Goal: Task Accomplishment & Management: Use online tool/utility

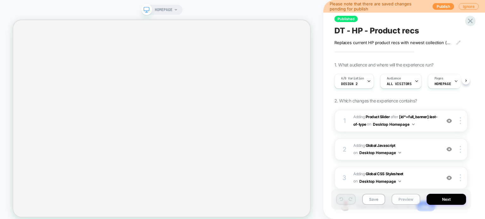
click at [400, 198] on button "Preview" at bounding box center [406, 199] width 29 height 11
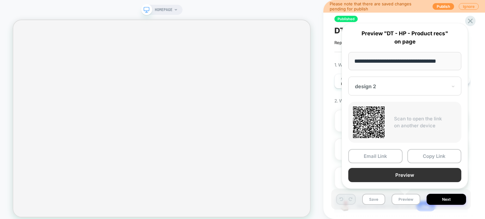
click at [406, 177] on button "Preview" at bounding box center [404, 175] width 113 height 14
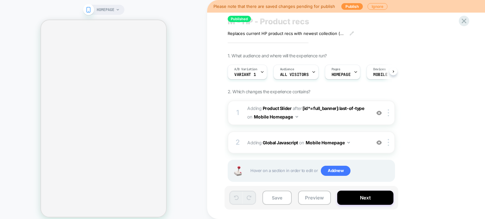
scroll to position [19, 0]
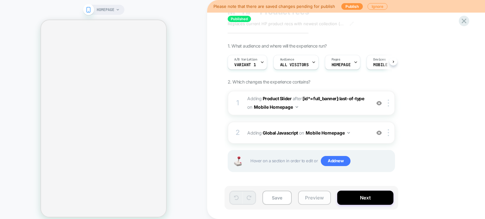
click at [317, 201] on button "Preview" at bounding box center [314, 198] width 33 height 14
click at [311, 198] on button "Preview" at bounding box center [314, 198] width 33 height 14
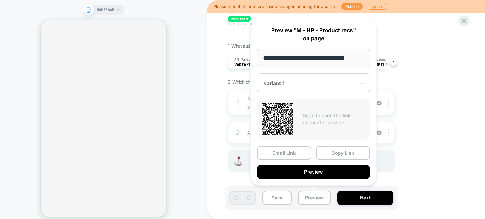
click at [330, 167] on button "Preview" at bounding box center [313, 172] width 113 height 14
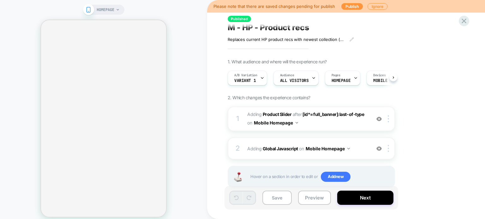
scroll to position [0, 0]
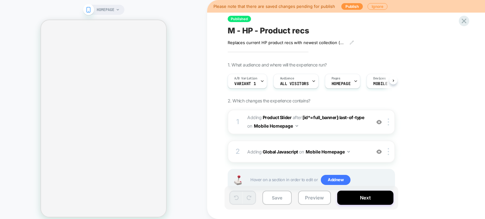
click at [310, 31] on div "M - HP - Product recs" at bounding box center [343, 30] width 231 height 9
drag, startPoint x: 310, startPoint y: 31, endPoint x: 231, endPoint y: 34, distance: 79.6
click at [231, 34] on textarea "**********" at bounding box center [288, 30] width 120 height 9
click at [255, 84] on div "A/B Variation variant 1" at bounding box center [246, 81] width 36 height 14
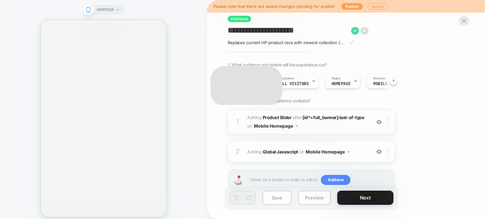
click at [255, 84] on div "Select A/B Variation Original No changes ** variant 1 2 Changes Remove Editing …" at bounding box center [308, 81] width 167 height 21
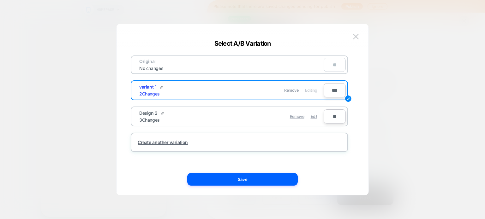
click at [390, 93] on div at bounding box center [242, 109] width 485 height 219
click at [390, 93] on div "1. What audience and where will the experience run? Select A/B Variation Origin…" at bounding box center [343, 134] width 231 height 145
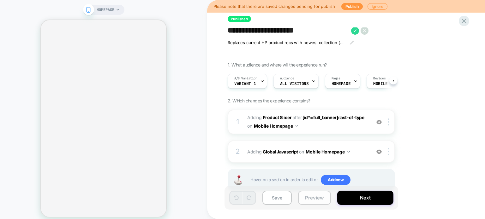
click at [305, 198] on button "Preview" at bounding box center [314, 198] width 33 height 14
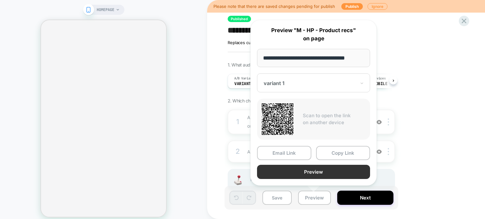
click at [337, 170] on button "Preview" at bounding box center [313, 172] width 113 height 14
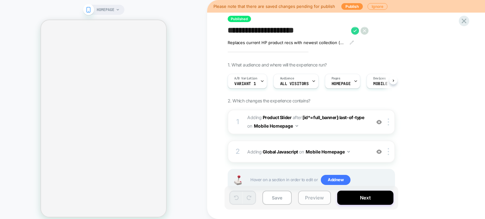
click at [323, 200] on button "Preview" at bounding box center [314, 198] width 33 height 14
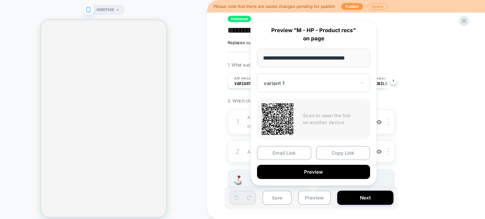
click at [342, 82] on div at bounding box center [310, 83] width 92 height 6
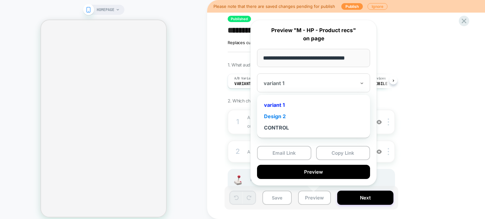
click at [305, 115] on div "Design 2" at bounding box center [313, 116] width 107 height 11
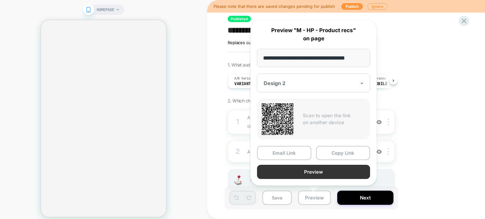
click at [333, 172] on button "Preview" at bounding box center [313, 172] width 113 height 14
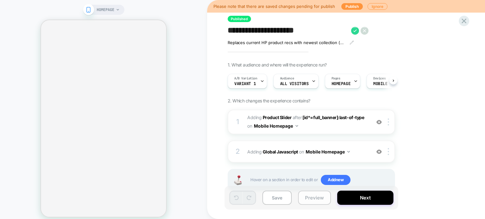
click at [311, 198] on button "Preview" at bounding box center [314, 198] width 33 height 14
click at [308, 199] on button "Preview" at bounding box center [314, 198] width 33 height 14
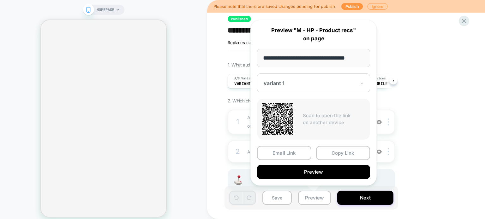
click at [307, 88] on div "variant 1" at bounding box center [313, 83] width 113 height 19
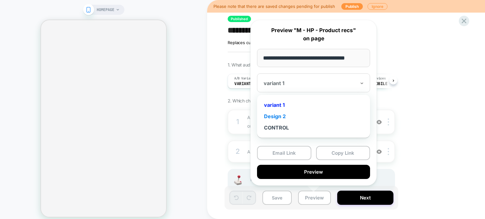
click at [295, 115] on div "Design 2" at bounding box center [313, 116] width 107 height 11
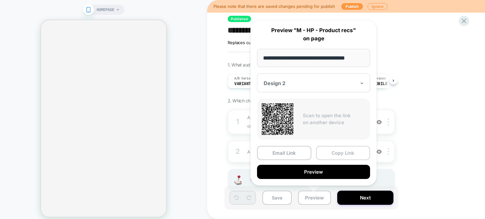
click at [333, 152] on button "Copy Link" at bounding box center [343, 153] width 54 height 14
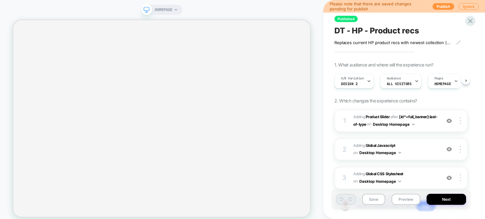
click at [341, 29] on span "DT - HP - Product recs" at bounding box center [376, 30] width 85 height 9
click at [341, 29] on textarea "**********" at bounding box center [390, 30] width 113 height 9
click at [405, 199] on button "Preview" at bounding box center [406, 199] width 29 height 11
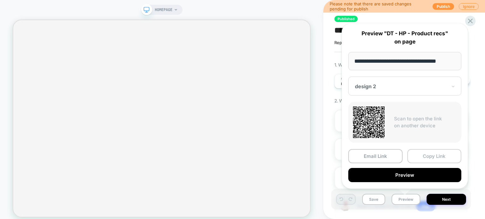
click at [420, 155] on button "Copy Link" at bounding box center [434, 156] width 54 height 14
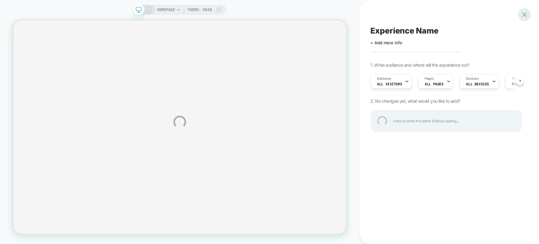
click at [524, 17] on div at bounding box center [524, 14] width 13 height 13
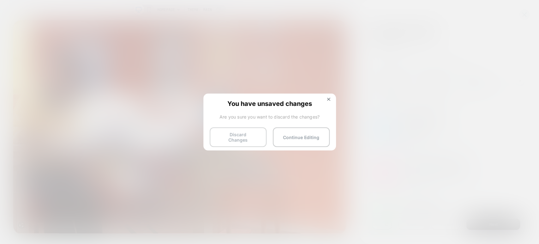
click at [249, 131] on button "Discard Changes" at bounding box center [238, 137] width 57 height 20
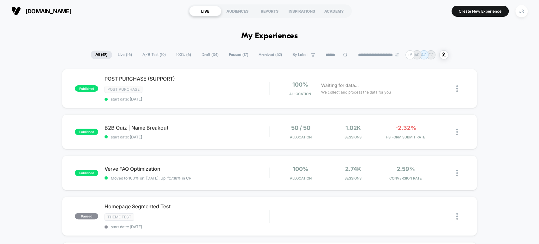
click at [331, 53] on input at bounding box center [337, 55] width 32 height 8
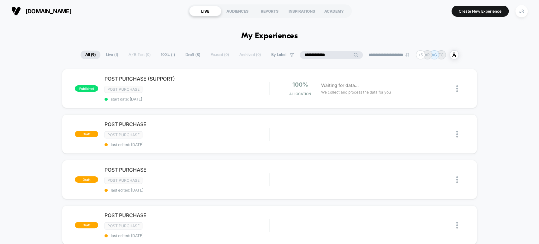
type input "**********"
click at [112, 53] on span "Live ( 1 )" at bounding box center [111, 55] width 21 height 9
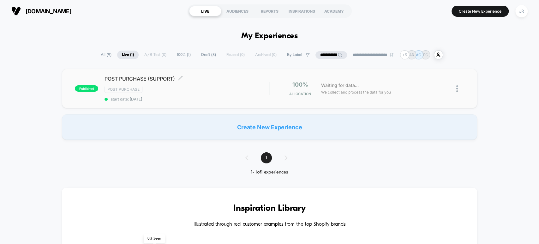
click at [227, 98] on span "start date: 9/22/2025" at bounding box center [187, 99] width 165 height 5
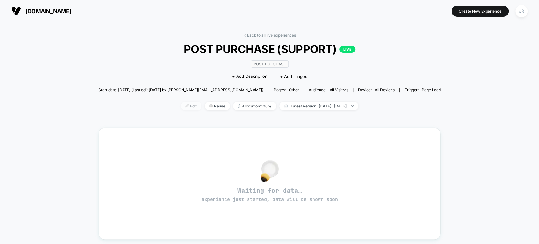
click at [185, 104] on img at bounding box center [186, 105] width 3 height 3
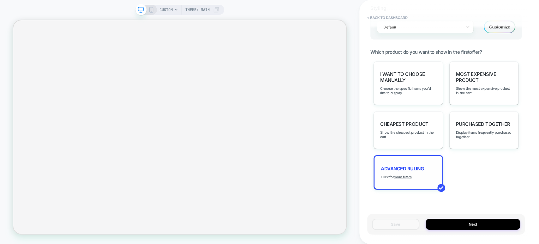
scroll to position [424, 0]
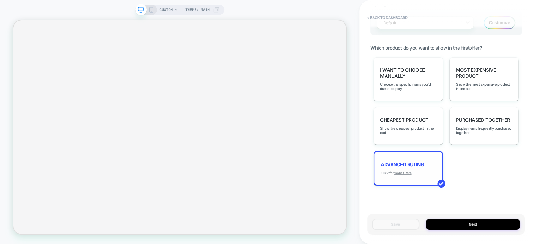
click at [406, 171] on u "more filters" at bounding box center [403, 173] width 18 height 4
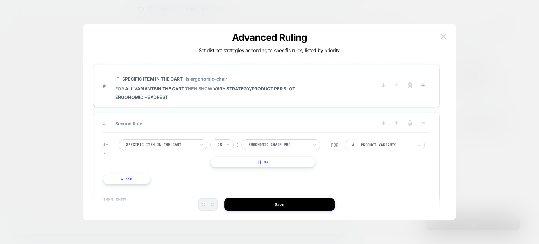
scroll to position [0, 0]
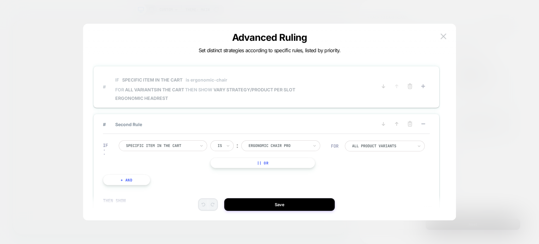
click at [187, 101] on div "# IF Specific item in the cart is ergonomic-chair FOR all variants IN THE CART …" at bounding box center [266, 87] width 327 height 29
click at [313, 91] on span "# IF Specific item in the cart is ergonomic-chair FOR all variants IN THE CART …" at bounding box center [240, 87] width 274 height 28
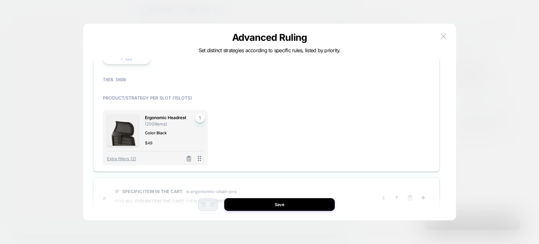
scroll to position [70, 0]
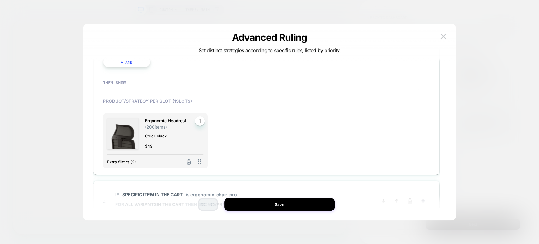
click at [131, 162] on span "Extra filters (2)" at bounding box center [121, 161] width 29 height 5
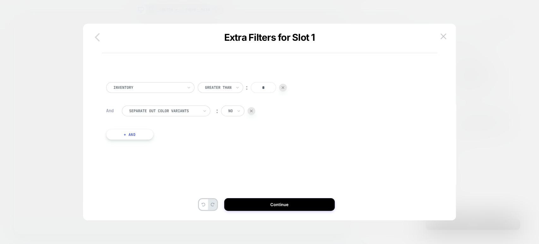
click at [96, 36] on icon "button" at bounding box center [97, 37] width 5 height 8
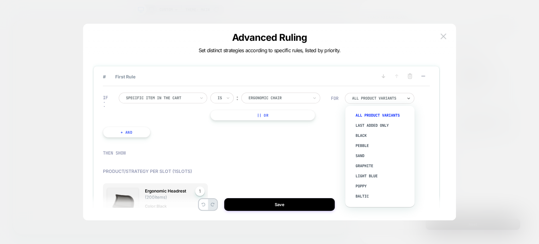
click at [369, 98] on div at bounding box center [377, 98] width 51 height 4
click at [298, 149] on div "THEN SHOW" at bounding box center [266, 153] width 327 height 18
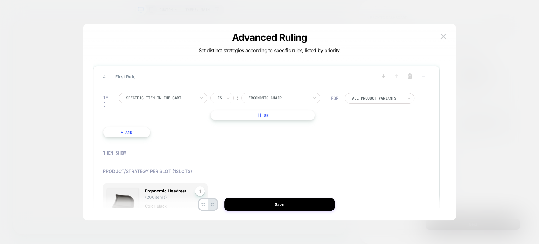
click at [352, 99] on div "All Product Variants" at bounding box center [377, 98] width 52 height 5
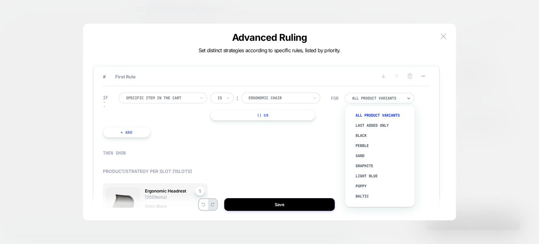
click at [297, 133] on div "IF Specific item in the cart Is ︰ ergonomic chair ERGONOMIC CHAIR || Or + And" at bounding box center [217, 115] width 234 height 64
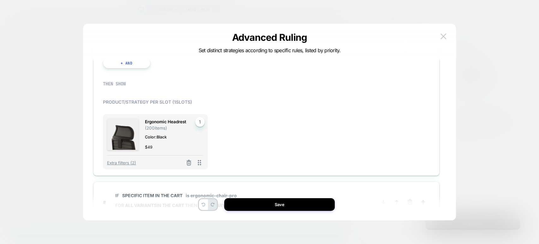
scroll to position [70, 0]
click at [446, 36] on img at bounding box center [444, 35] width 6 height 5
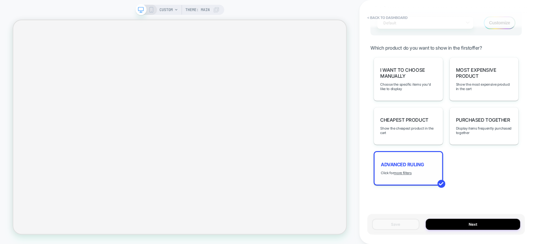
click at [420, 171] on div "Advanced Ruling Click for more filters" at bounding box center [408, 168] width 69 height 34
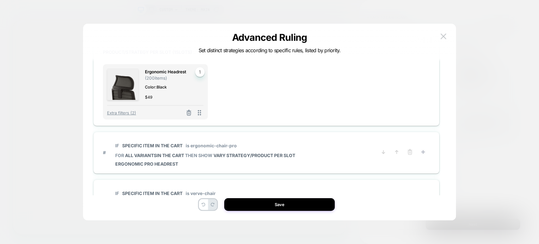
scroll to position [105, 0]
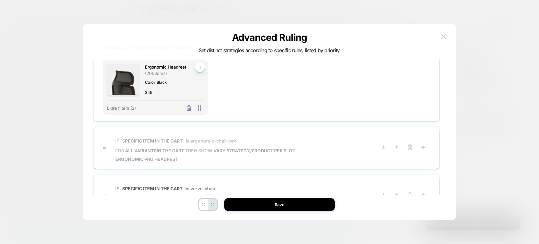
click at [323, 152] on span "# IF Specific item in the cart is ergonomic-chair-pro FOR all variants IN THE C…" at bounding box center [240, 148] width 274 height 28
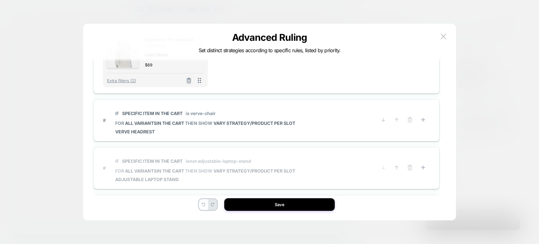
scroll to position [210, 0]
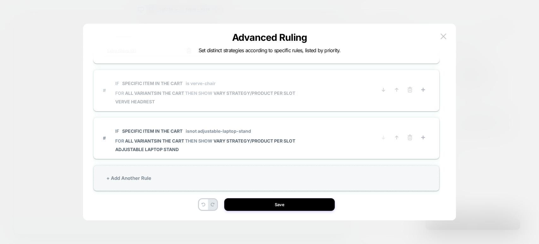
click at [314, 99] on span "# IF Specific item in the cart is verve-chair FOR all variants IN THE CART THEN…" at bounding box center [240, 90] width 274 height 28
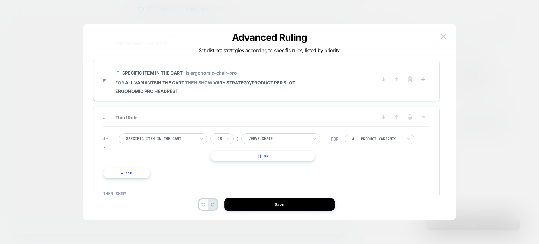
scroll to position [35, 0]
click at [441, 36] on img at bounding box center [444, 35] width 6 height 5
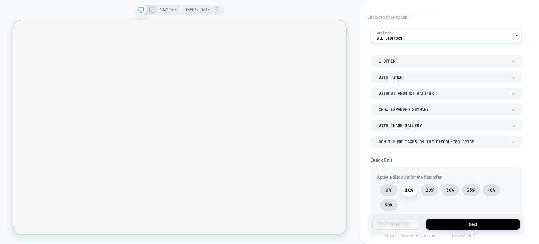
scroll to position [0, 0]
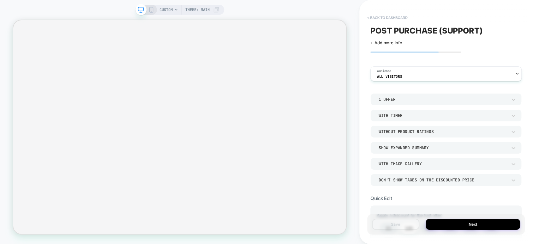
click at [369, 16] on button "< back to dashboard" at bounding box center [387, 18] width 46 height 10
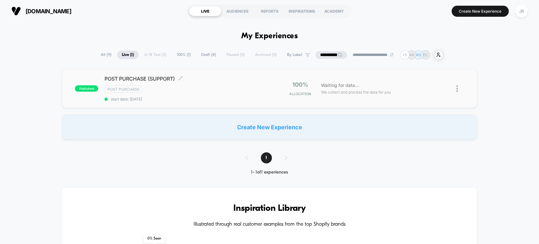
click at [217, 90] on div "Post Purchase" at bounding box center [187, 89] width 165 height 7
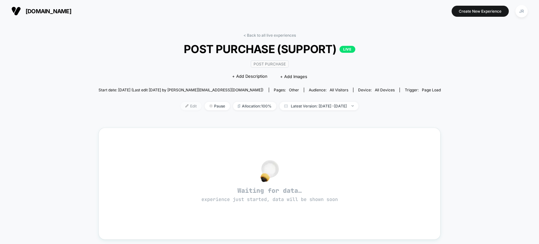
click at [185, 104] on img at bounding box center [186, 105] width 3 height 3
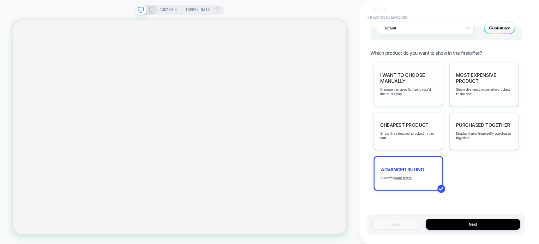
scroll to position [424, 0]
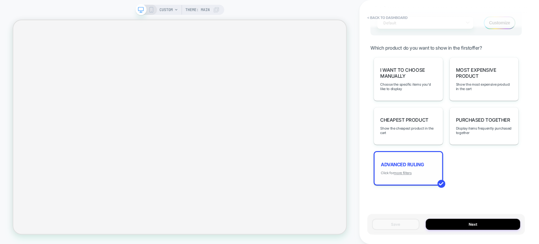
click at [406, 171] on u "more filters" at bounding box center [403, 173] width 18 height 4
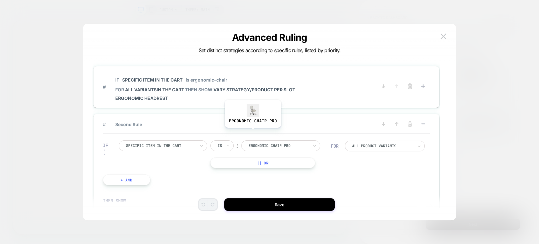
scroll to position [0, 0]
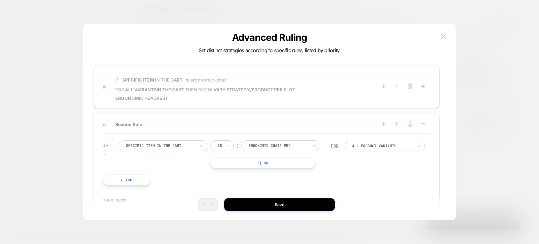
click at [255, 99] on span "Ergonomic Headrest" at bounding box center [205, 97] width 180 height 5
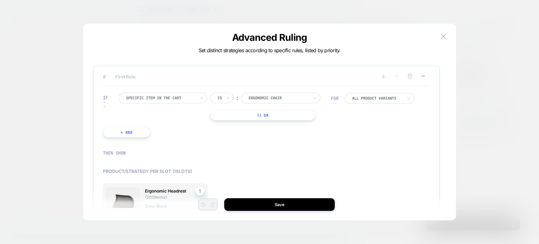
click at [386, 99] on div at bounding box center [377, 98] width 51 height 4
click at [270, 153] on div at bounding box center [263, 159] width 327 height 13
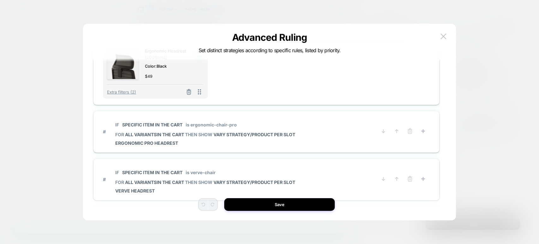
scroll to position [140, 0]
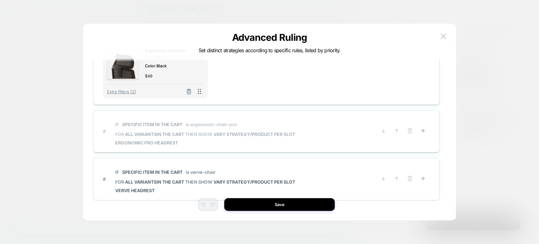
click at [281, 146] on div "# IF Specific item in the cart is ergonomic-chair-pro FOR all variants IN THE C…" at bounding box center [266, 131] width 327 height 29
click at [295, 127] on span "IF Specific item in the cart is ergonomic-chair-pro" at bounding box center [205, 124] width 180 height 14
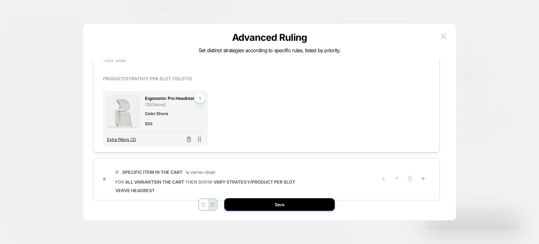
click at [126, 138] on span "Extra filters (2)" at bounding box center [121, 139] width 29 height 5
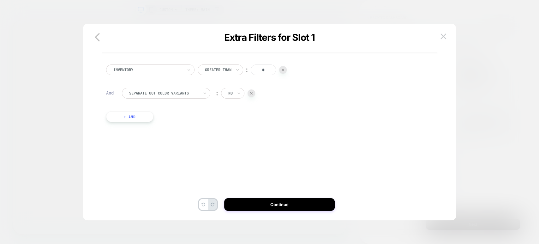
scroll to position [19, 0]
click at [98, 33] on icon "button" at bounding box center [97, 37] width 13 height 13
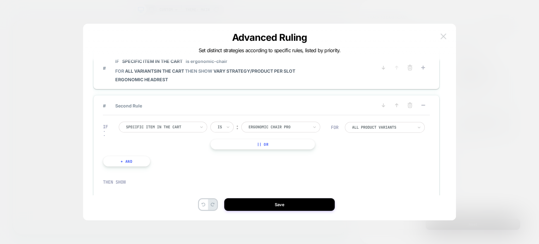
click at [445, 35] on img at bounding box center [444, 35] width 6 height 5
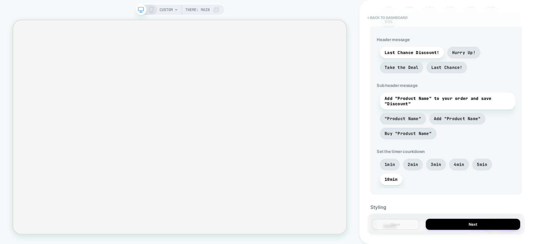
scroll to position [109, 0]
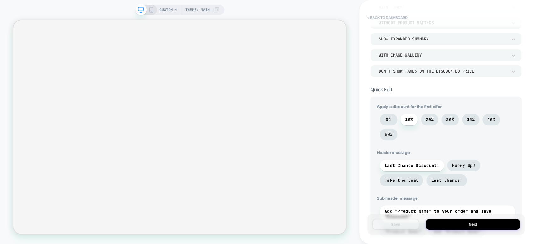
click at [382, 17] on button "< back to dashboard" at bounding box center [387, 18] width 46 height 10
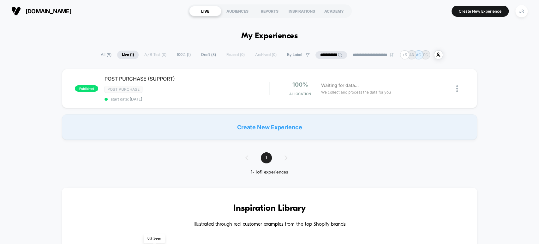
click at [200, 52] on span "Draft ( 8 )" at bounding box center [208, 55] width 24 height 9
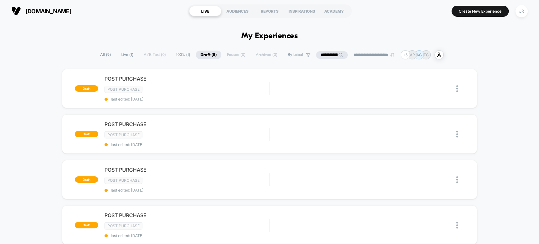
click at [97, 11] on section "branchfurniture.com" at bounding box center [94, 11] width 170 height 16
drag, startPoint x: 97, startPoint y: 11, endPoint x: 41, endPoint y: 12, distance: 56.2
click at [41, 12] on section "branchfurniture.com" at bounding box center [94, 11] width 170 height 16
copy div "branchfurniture.com LIVE AUDIENCES REPORTS INSPIRATIONS ACADEMY"
click at [124, 53] on span "Live ( 1 )" at bounding box center [127, 55] width 21 height 9
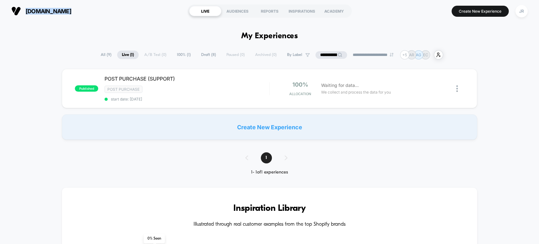
click at [174, 55] on span "100% ( 1 )" at bounding box center [183, 55] width 23 height 9
click at [250, 77] on span "POST PURCHASE (SUPPORT) Click to edit experience details" at bounding box center [187, 78] width 165 height 6
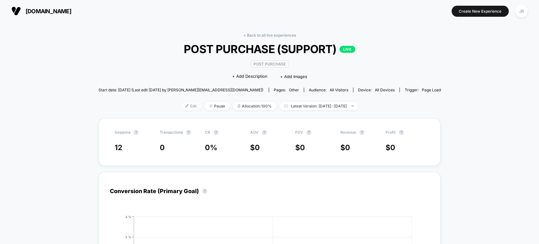
click at [181, 103] on span "Edit" at bounding box center [191, 106] width 21 height 9
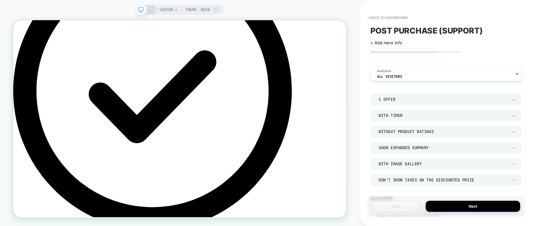
scroll to position [105, 0]
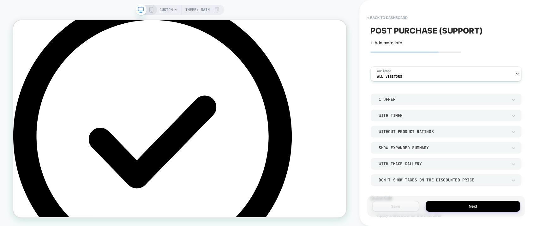
scroll to position [35, 0]
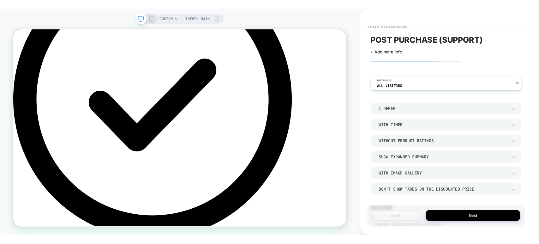
scroll to position [105, 0]
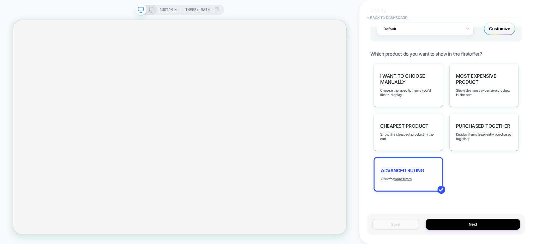
scroll to position [424, 0]
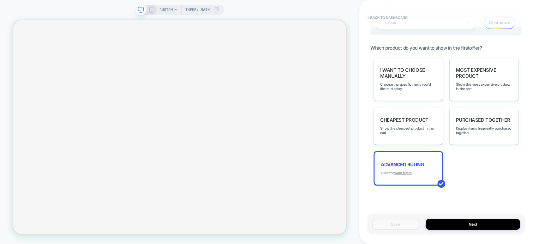
click at [406, 171] on u "more filters" at bounding box center [403, 173] width 18 height 4
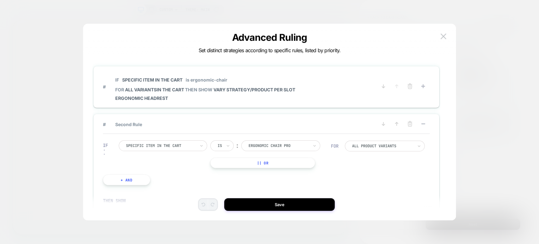
scroll to position [0, 0]
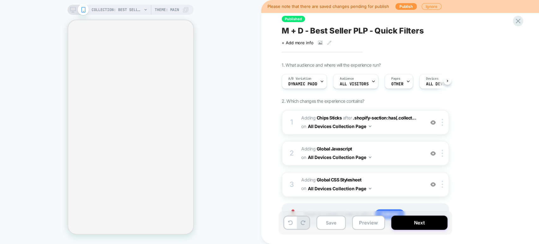
scroll to position [0, 0]
select select "******"
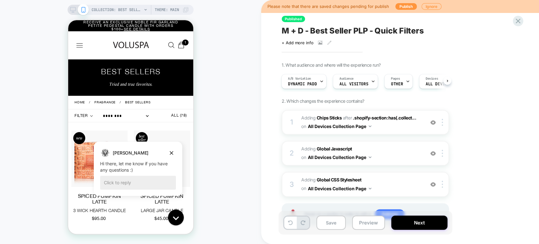
scroll to position [0, 0]
